Goal: Task Accomplishment & Management: Manage account settings

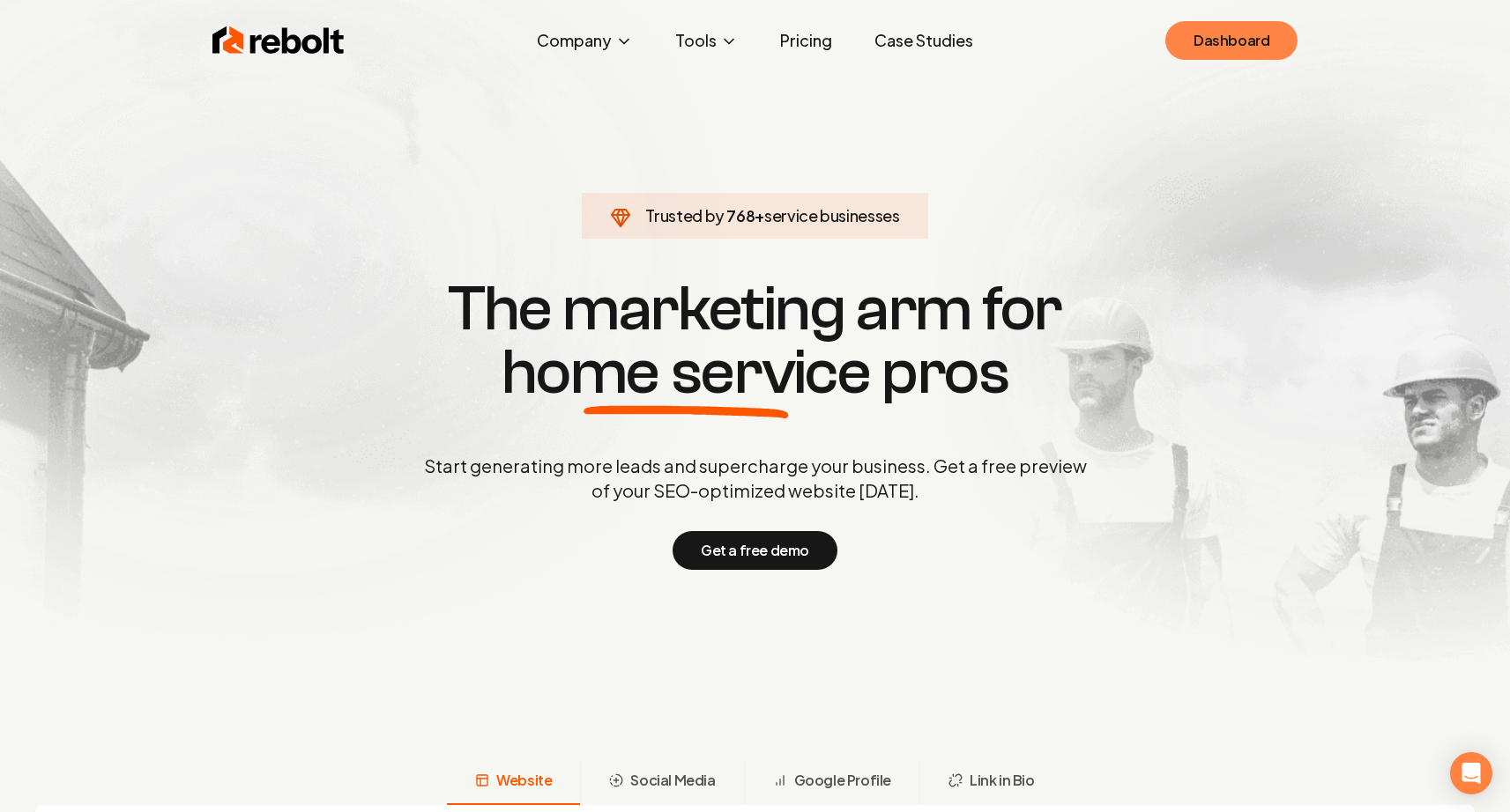
click at [1231, 37] on link "Dashboard" at bounding box center [1231, 41] width 132 height 39
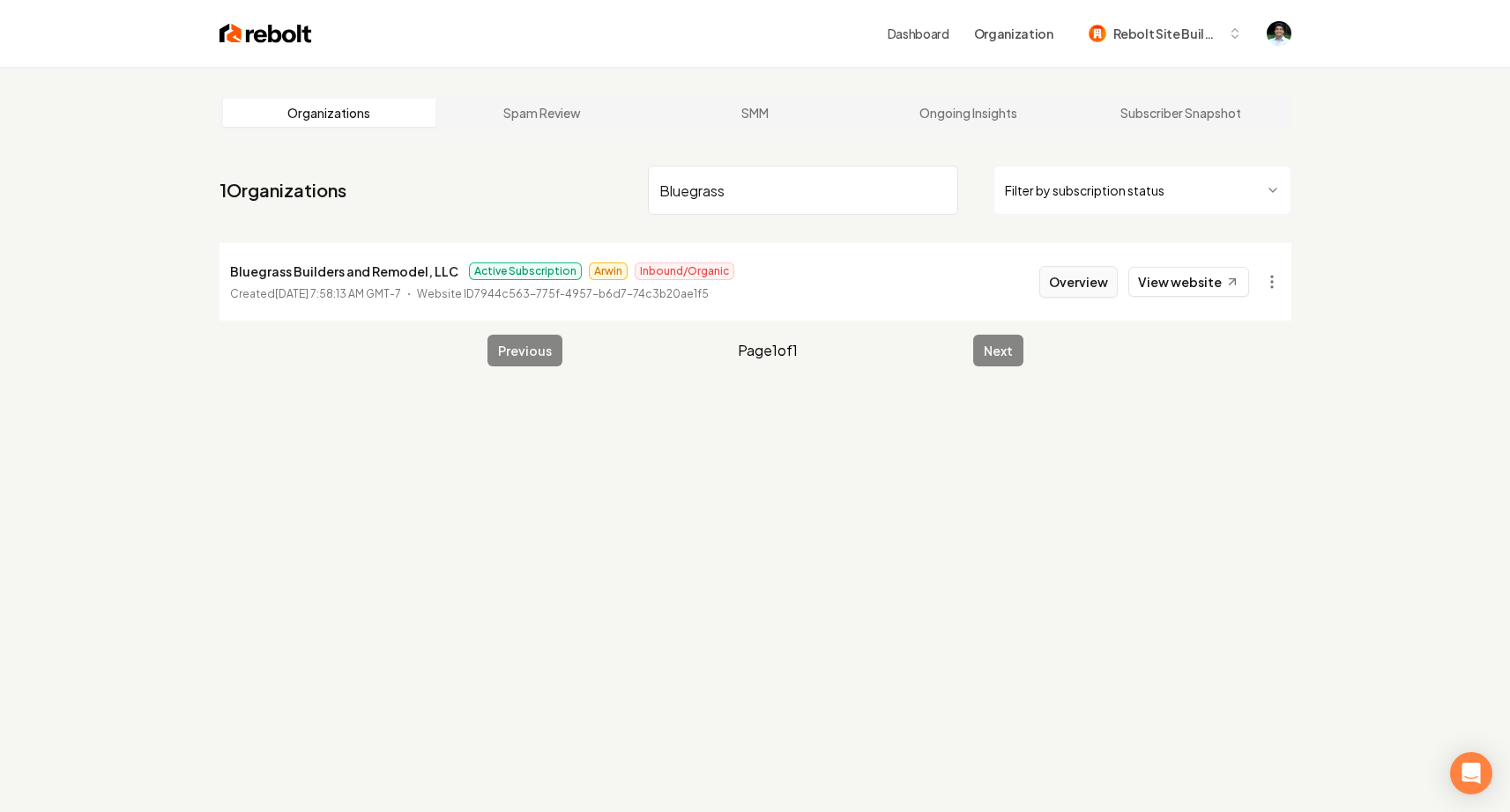
type input "Bluegrass"
click at [1104, 280] on button "Overview" at bounding box center [1078, 282] width 79 height 32
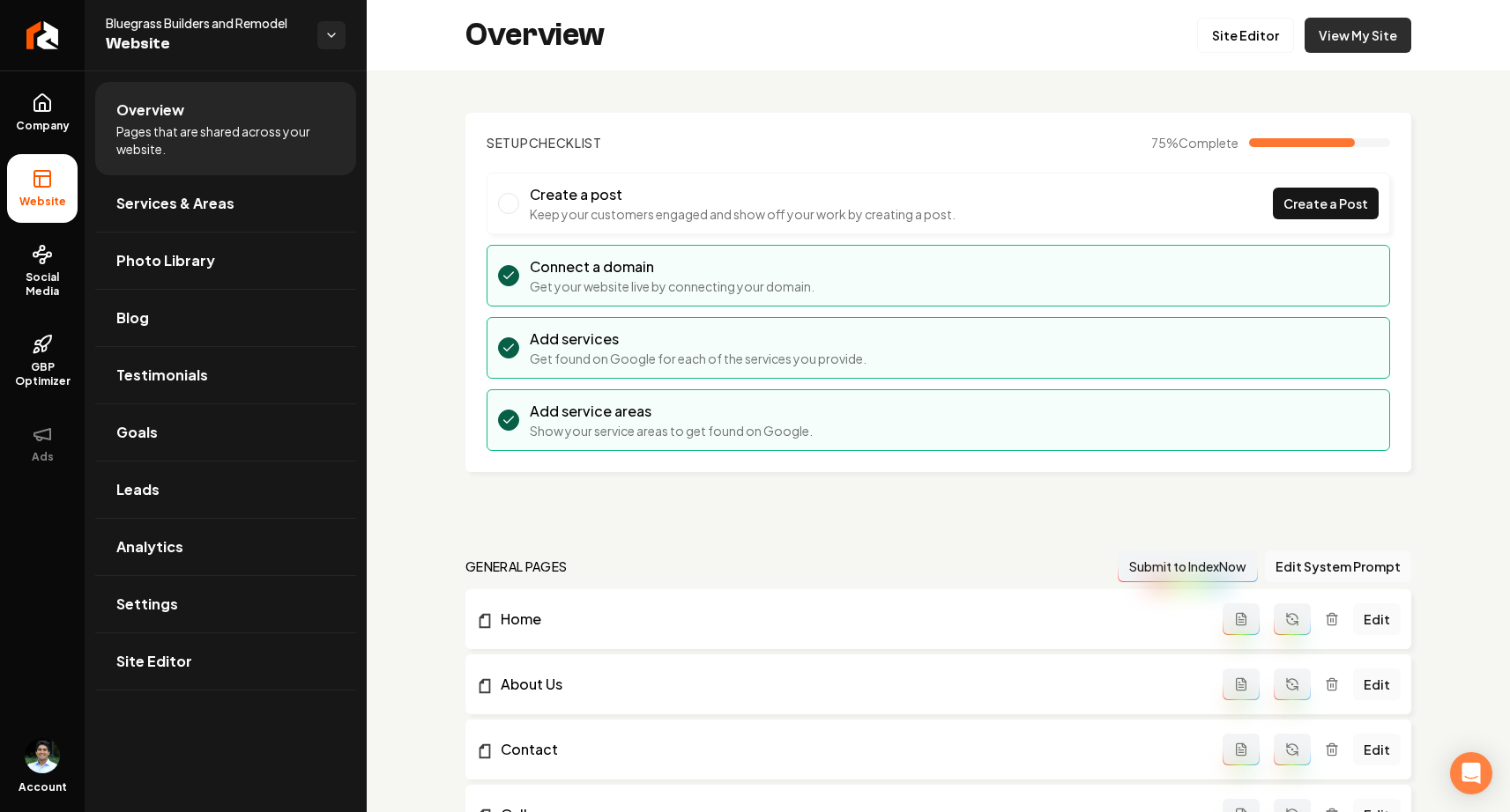
click at [1363, 39] on link "View My Site" at bounding box center [1357, 35] width 107 height 35
click at [1237, 25] on link "Site Editor" at bounding box center [1245, 35] width 97 height 35
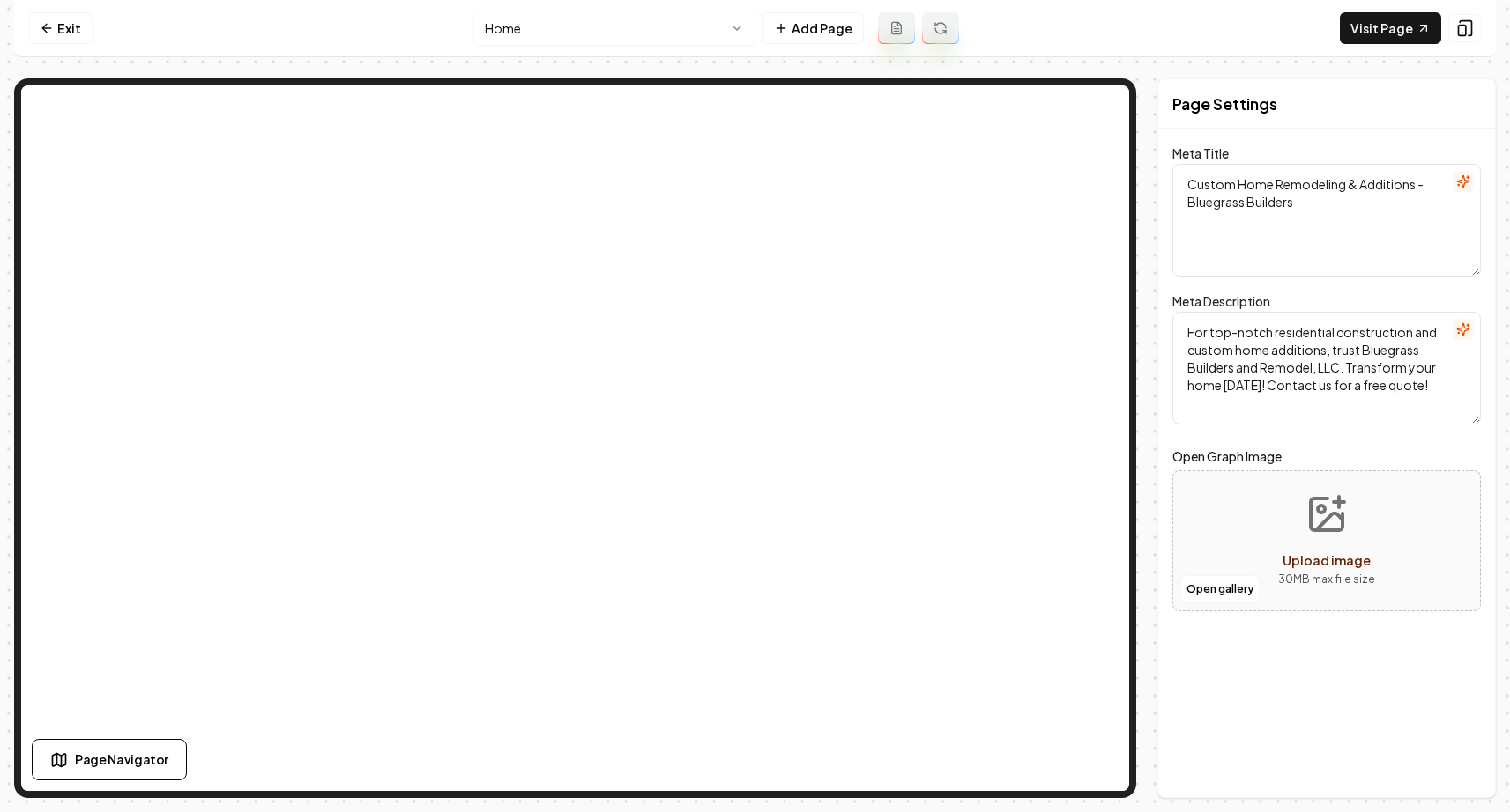
click at [697, 43] on html "Computer Required This feature is only available on a computer. Please switch t…" at bounding box center [755, 406] width 1510 height 812
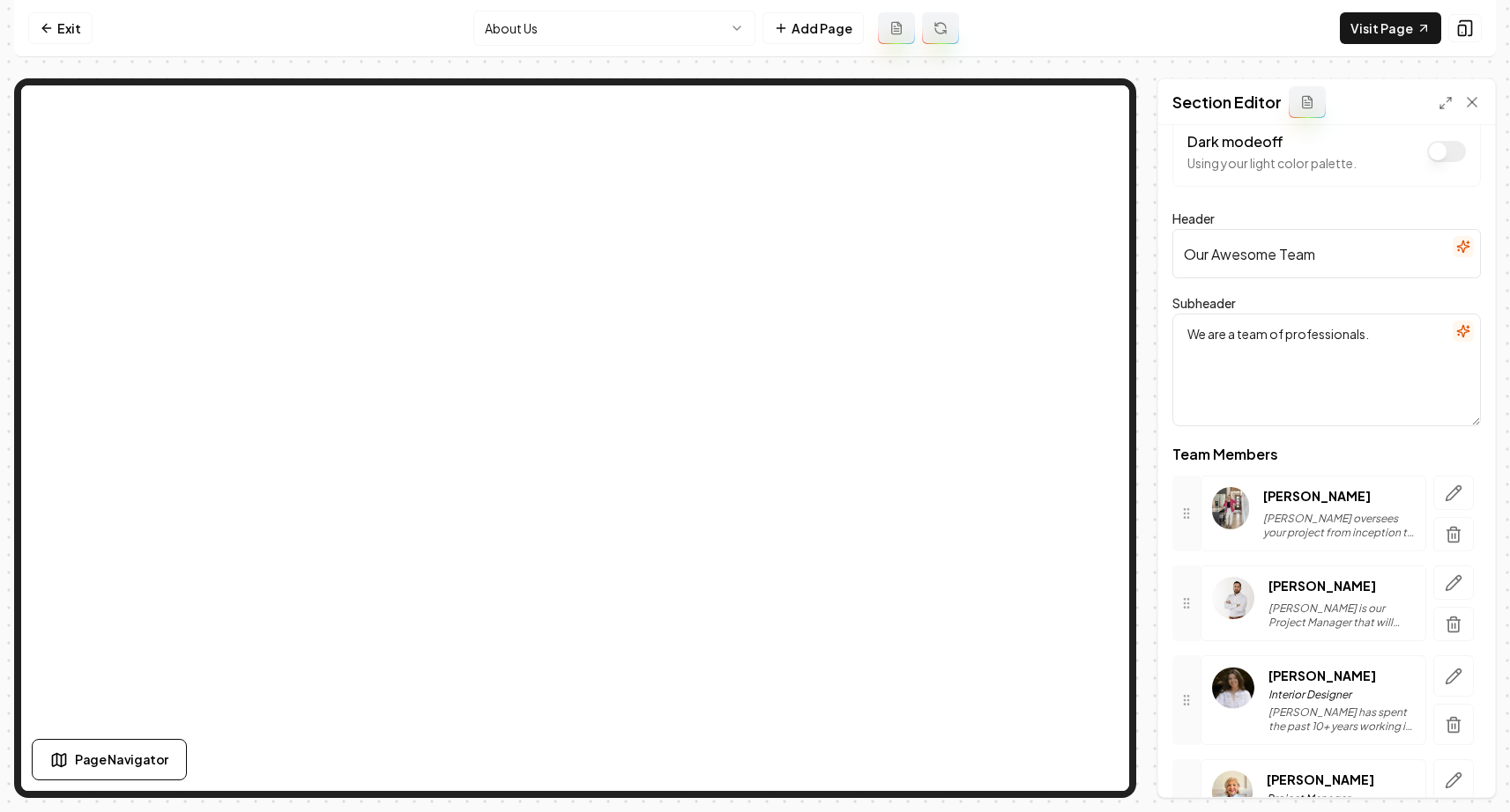
scroll to position [47, 0]
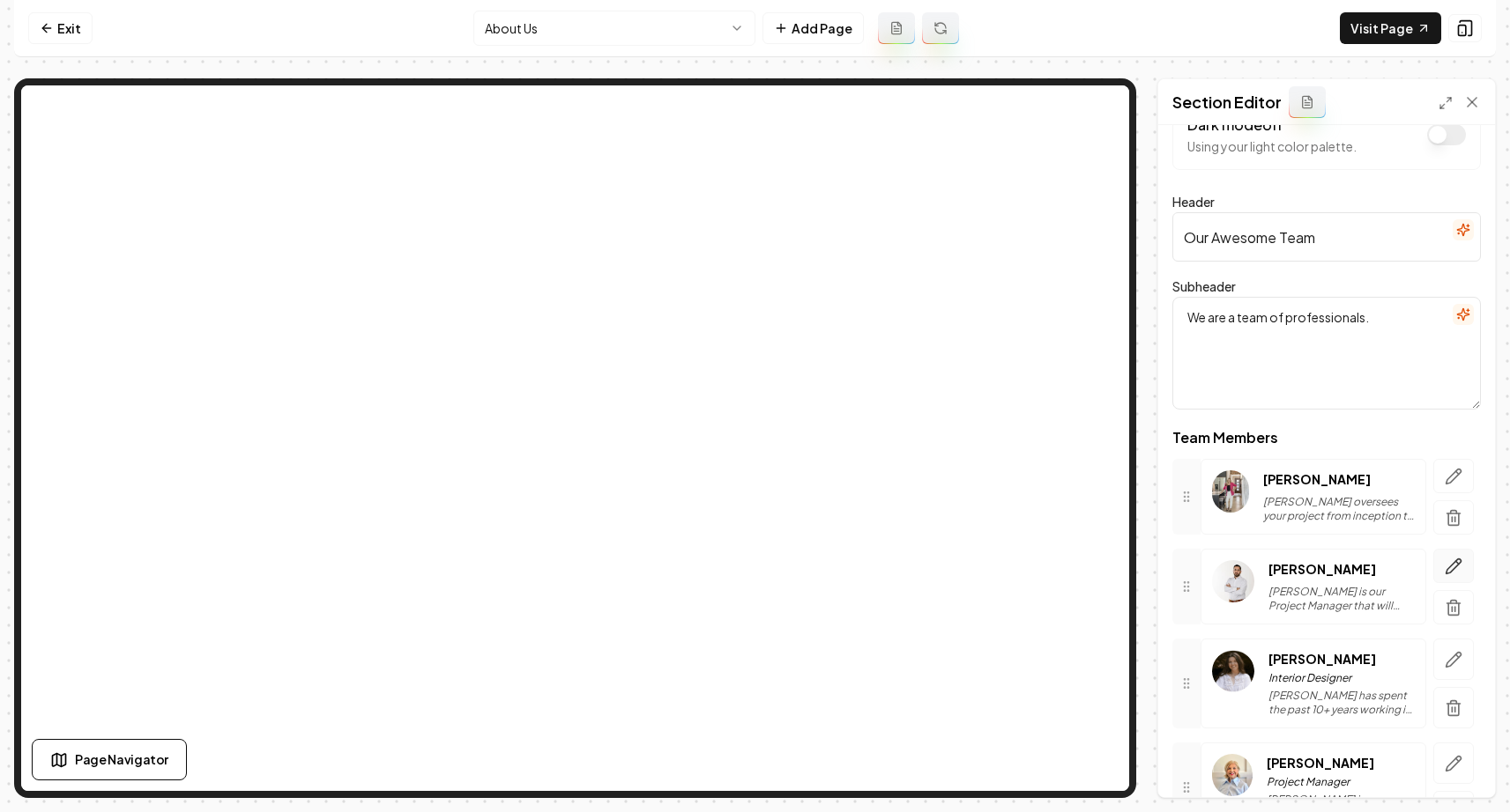
click at [1445, 560] on icon "button" at bounding box center [1453, 567] width 18 height 18
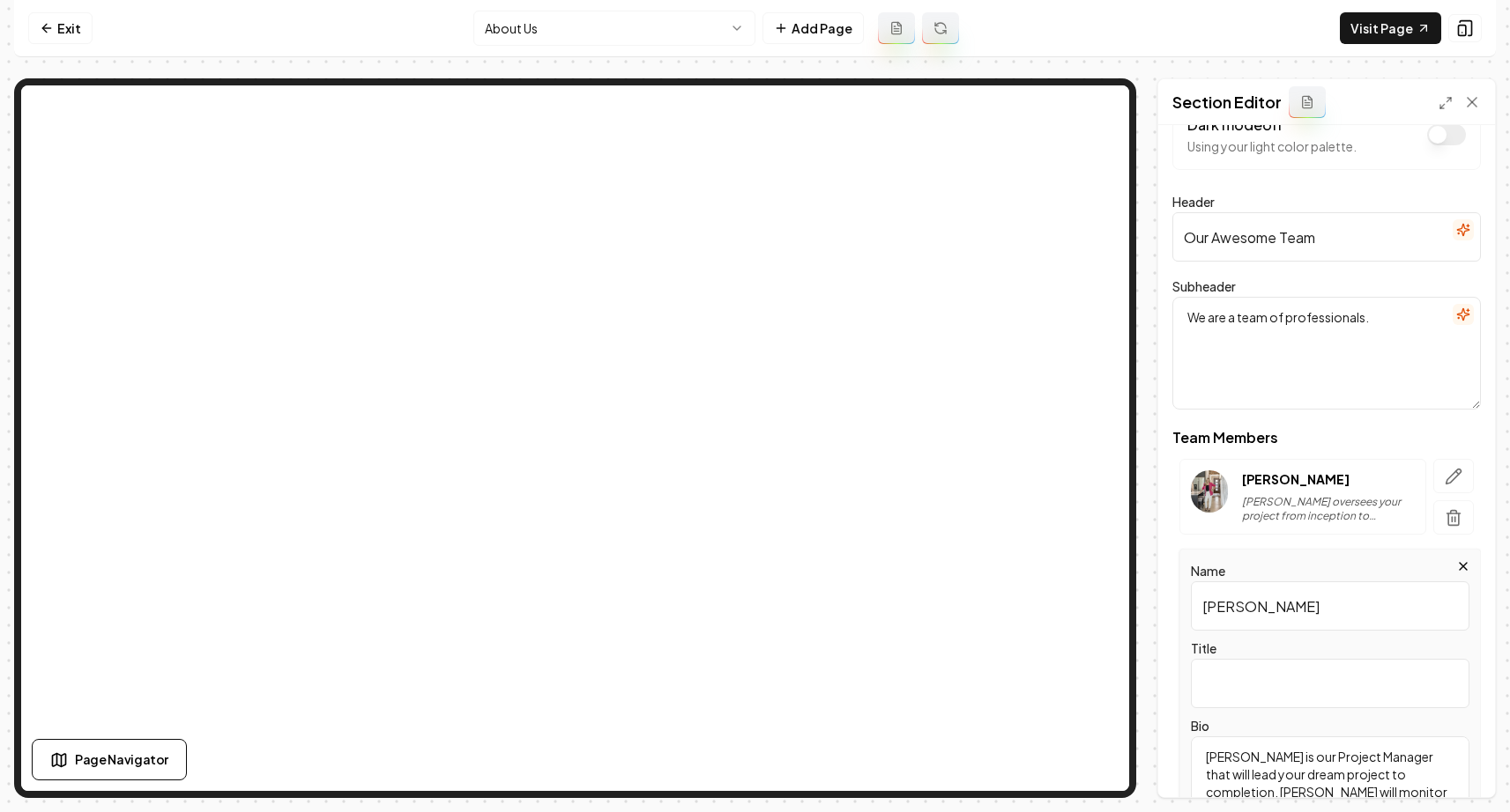
click at [1255, 686] on input "Title" at bounding box center [1329, 684] width 278 height 49
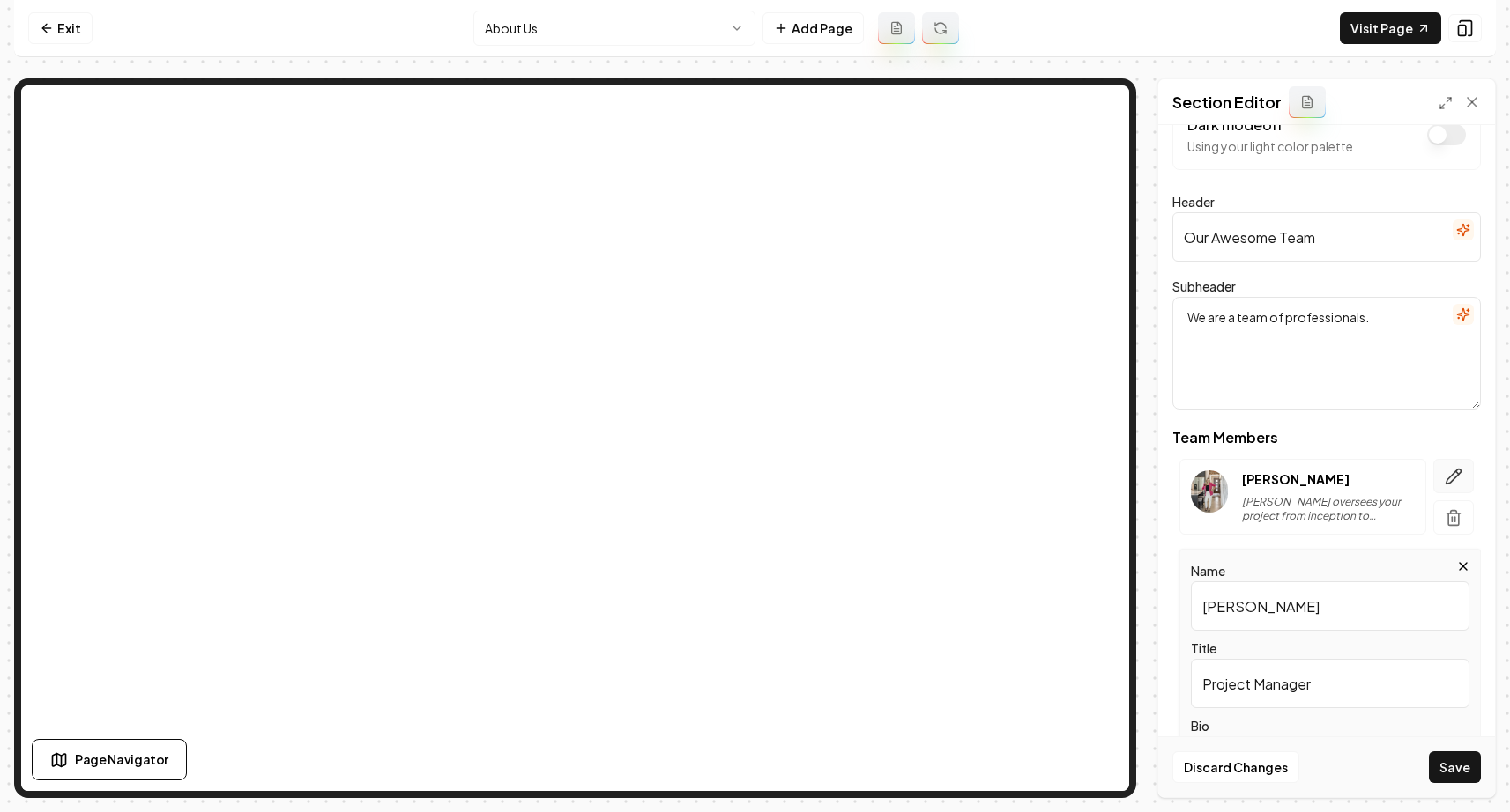
type input "Project Manager"
click at [1462, 476] on button "button" at bounding box center [1453, 476] width 41 height 34
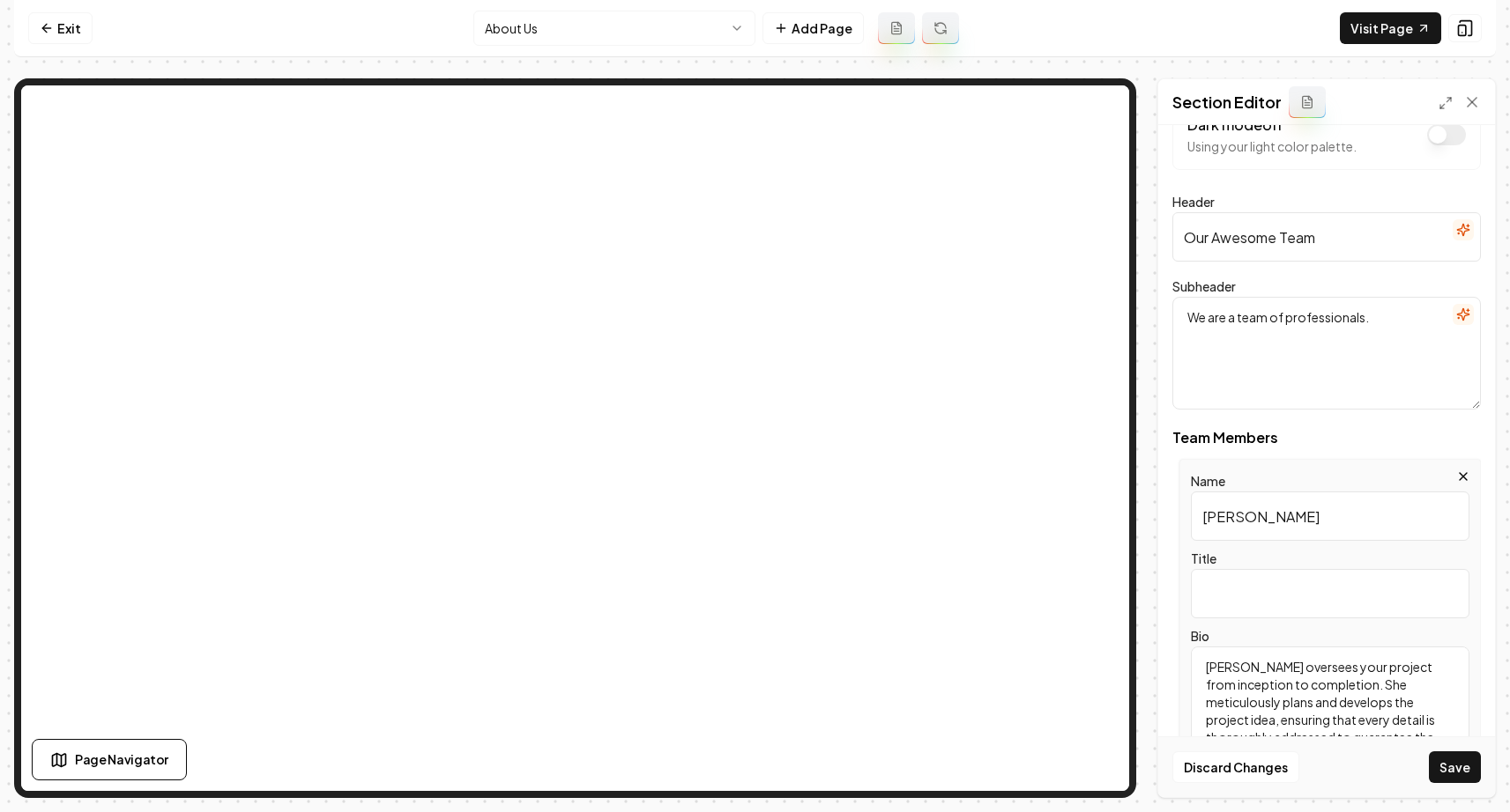
click at [1257, 598] on input "Title" at bounding box center [1329, 594] width 278 height 49
type input "Owner"
click at [1448, 751] on button "Save" at bounding box center [1454, 767] width 52 height 32
